Goal: Task Accomplishment & Management: Manage account settings

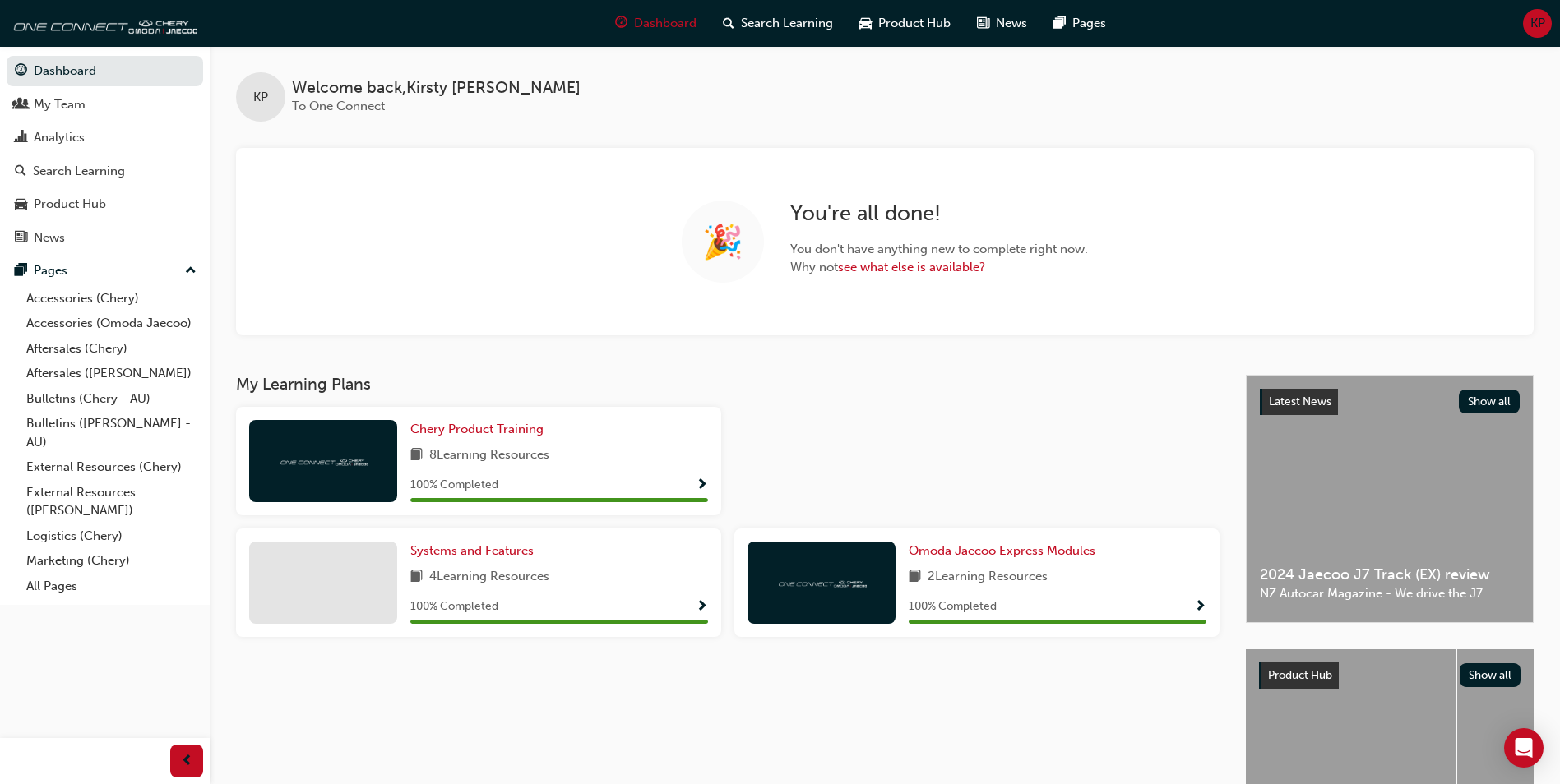
click at [1542, 28] on span "KP" at bounding box center [1537, 23] width 15 height 19
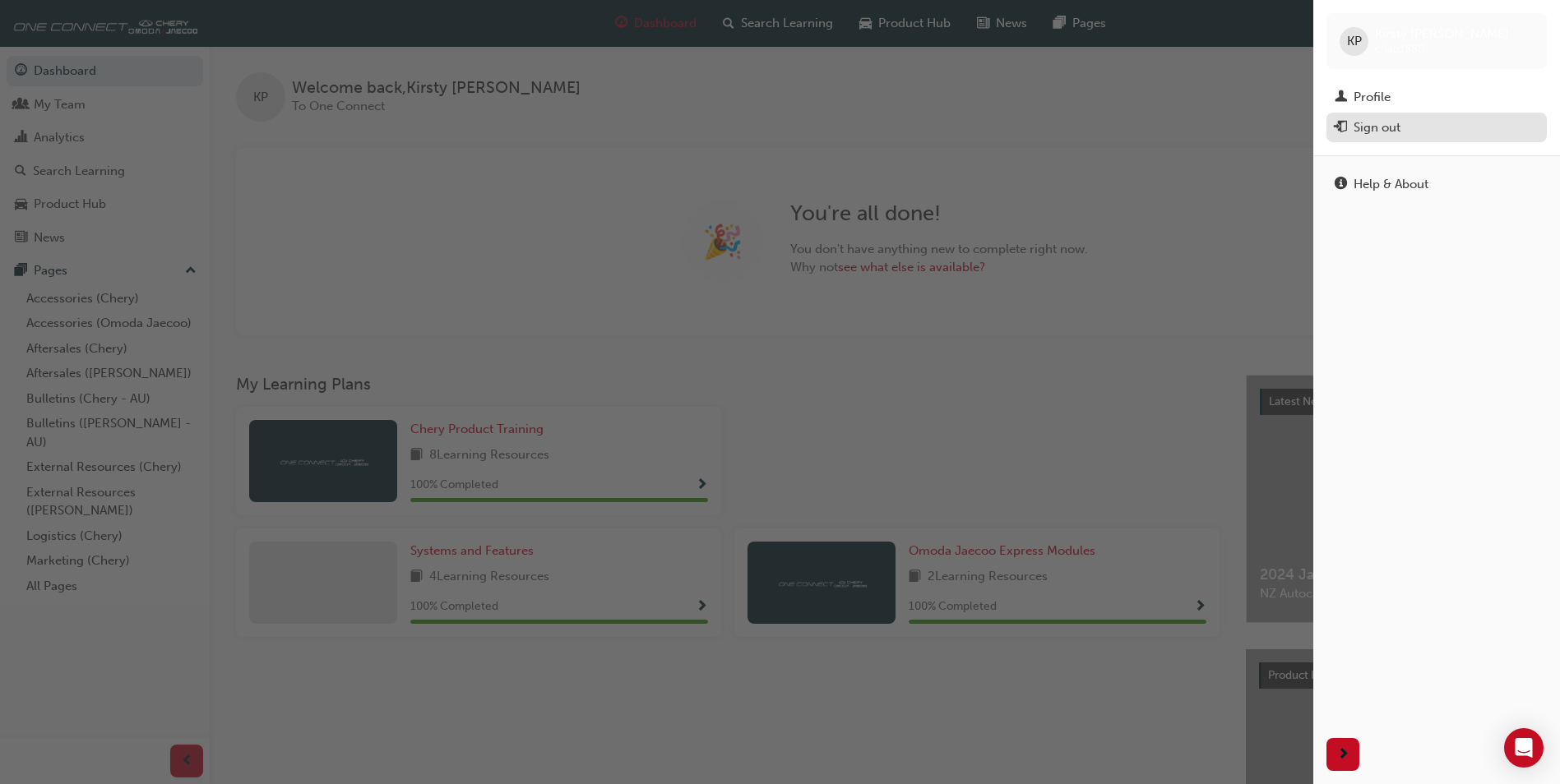
click at [1430, 132] on div "Sign out" at bounding box center [1436, 128] width 204 height 21
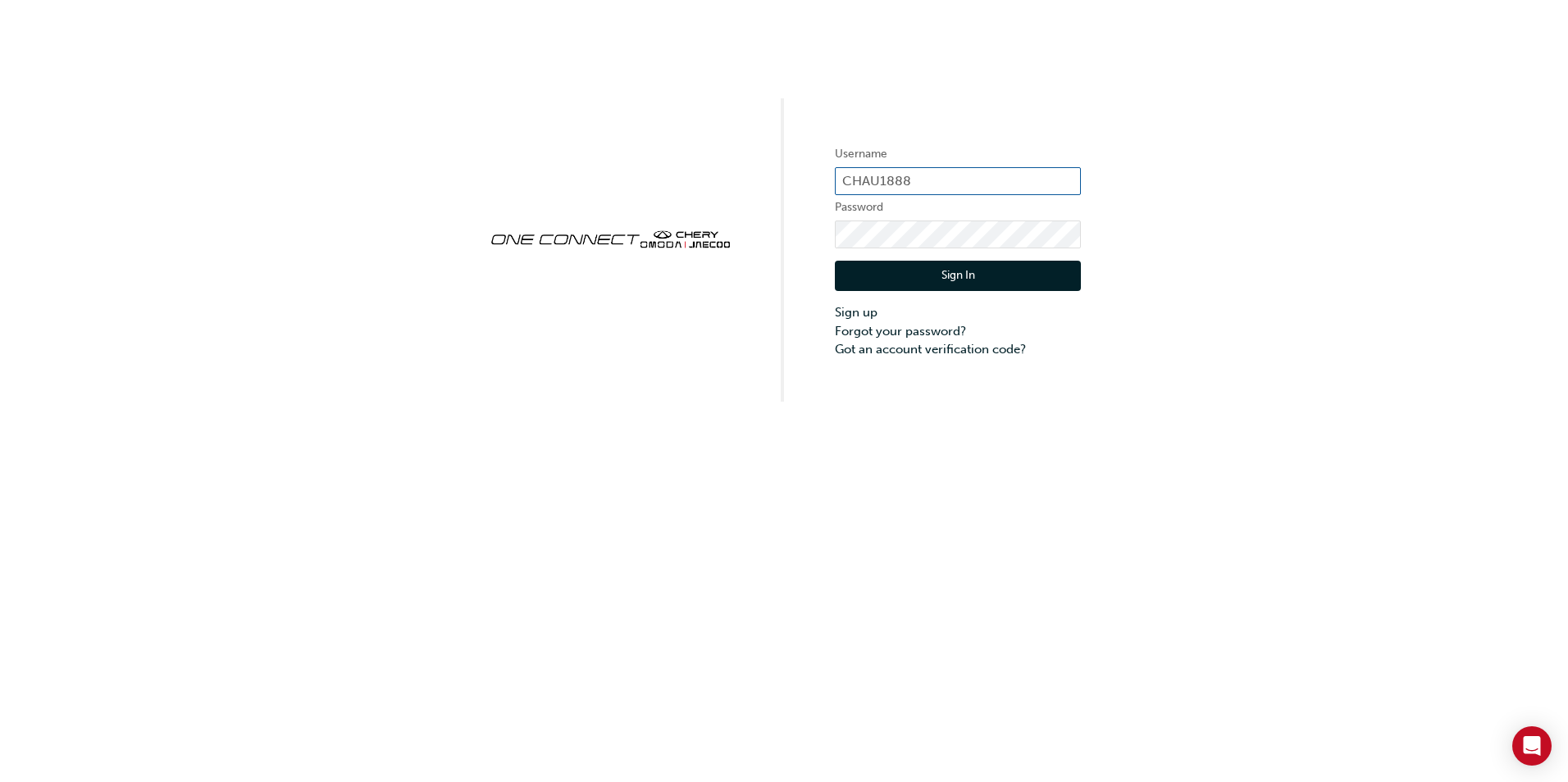
click at [974, 178] on input "CHAU1888" at bounding box center [958, 181] width 246 height 28
drag, startPoint x: 838, startPoint y: 162, endPoint x: 741, endPoint y: 160, distance: 97.0
click at [741, 160] on div "Username CHAU1888 Password Sign In Sign up Forgot your password? Got an account…" at bounding box center [784, 201] width 1568 height 401
type input "[EMAIL_ADDRESS][DOMAIN_NAME]"
click at [930, 277] on button "Sign In" at bounding box center [958, 276] width 246 height 31
